Goal: Transaction & Acquisition: Register for event/course

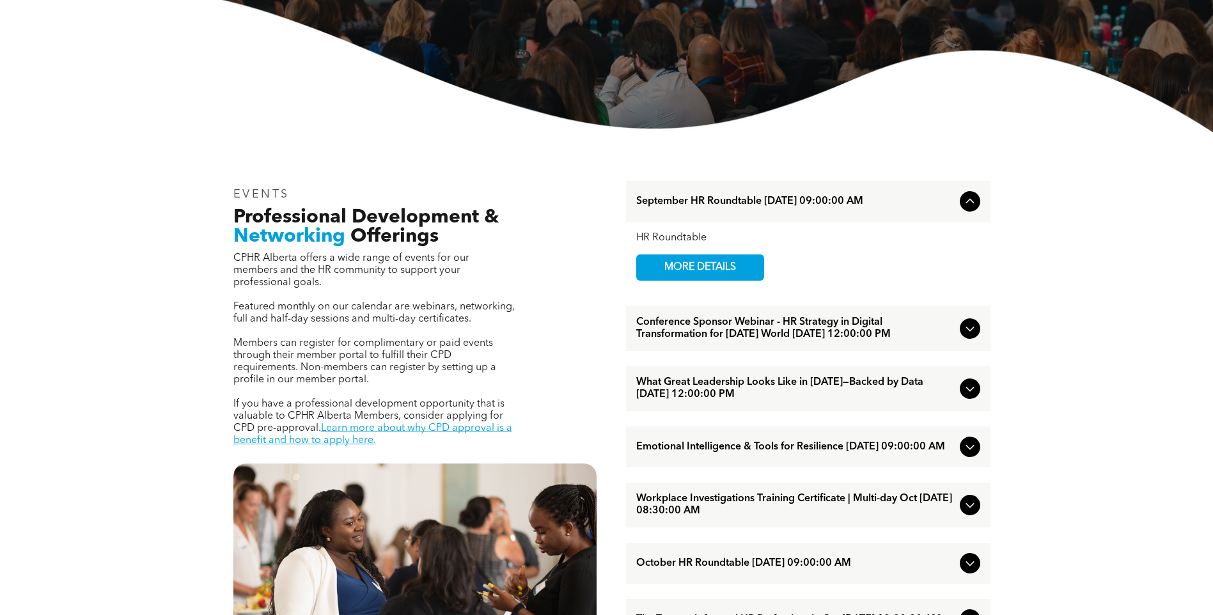
scroll to position [320, 0]
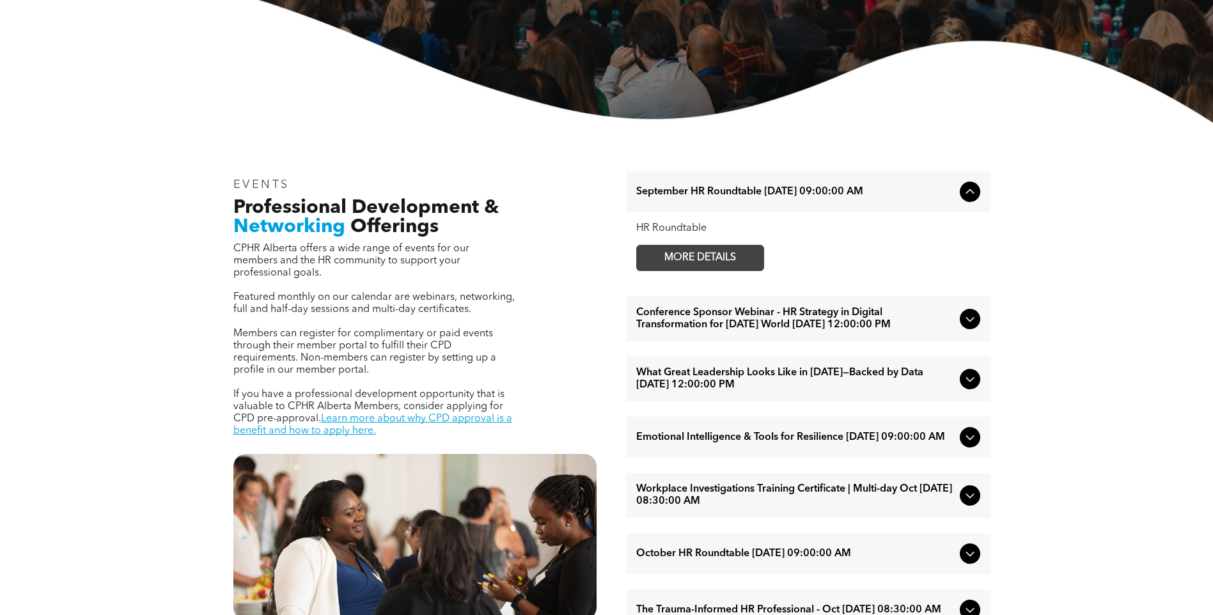
click at [703, 257] on span "MORE DETAILS" at bounding box center [699, 257] width 101 height 25
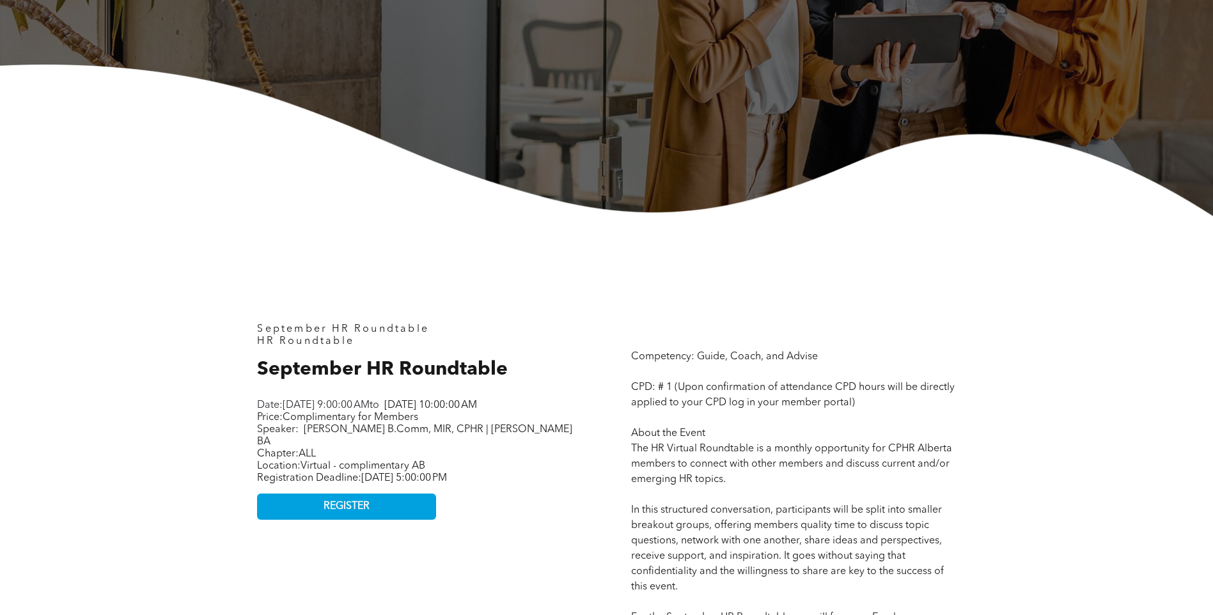
scroll to position [320, 0]
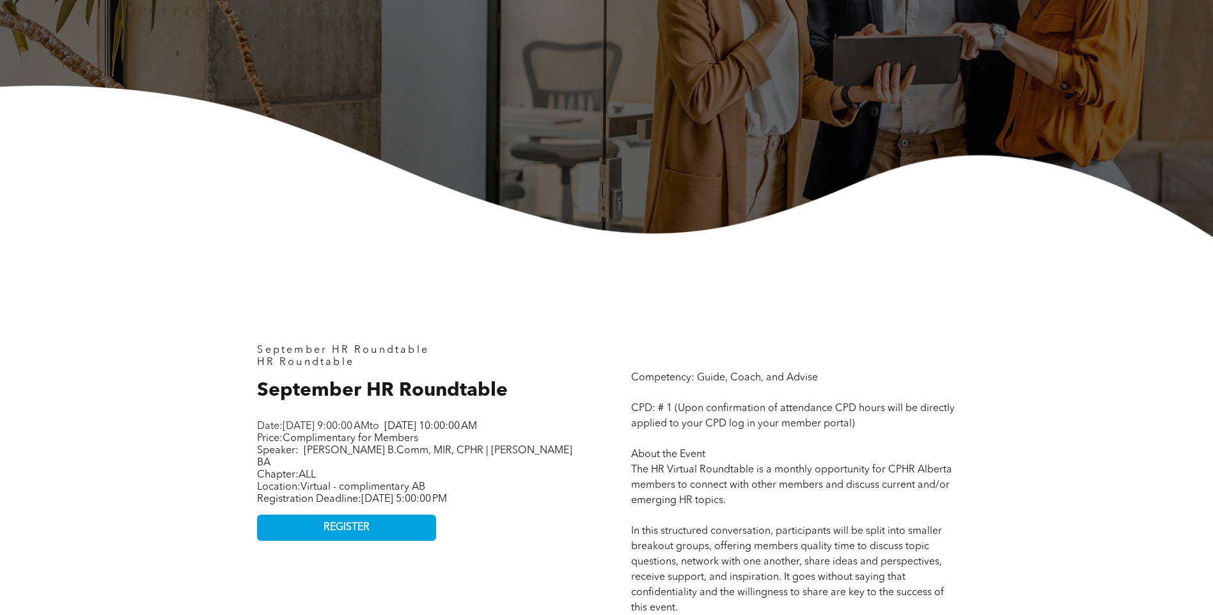
click at [362, 529] on span "REGISTER" at bounding box center [346, 528] width 46 height 12
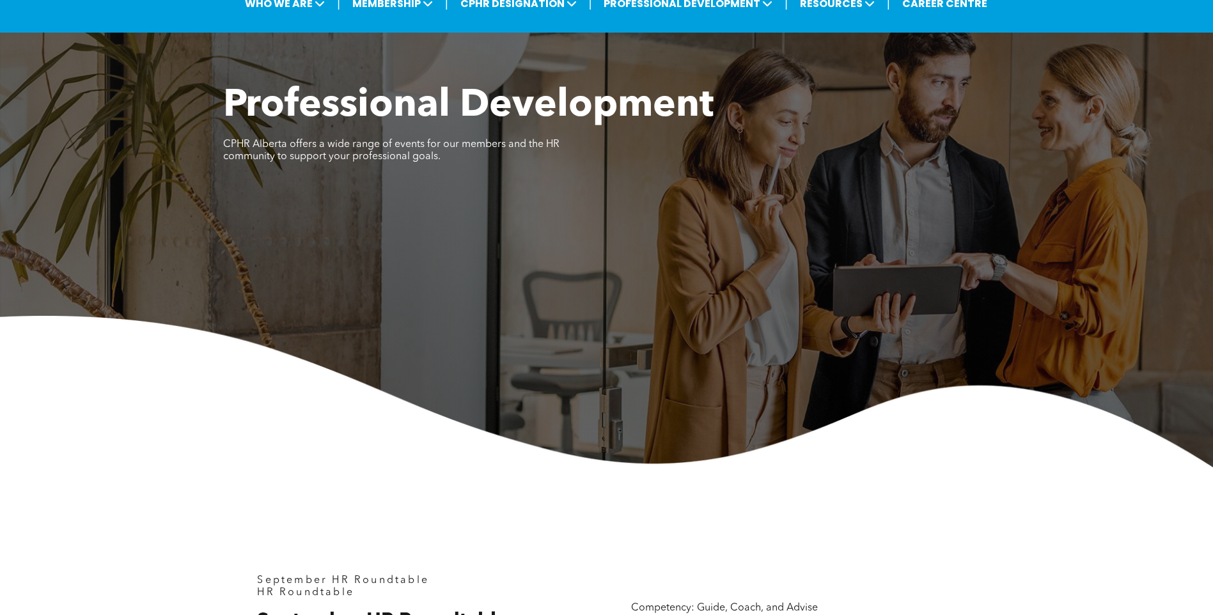
scroll to position [384, 0]
